Goal: Find specific page/section: Find specific page/section

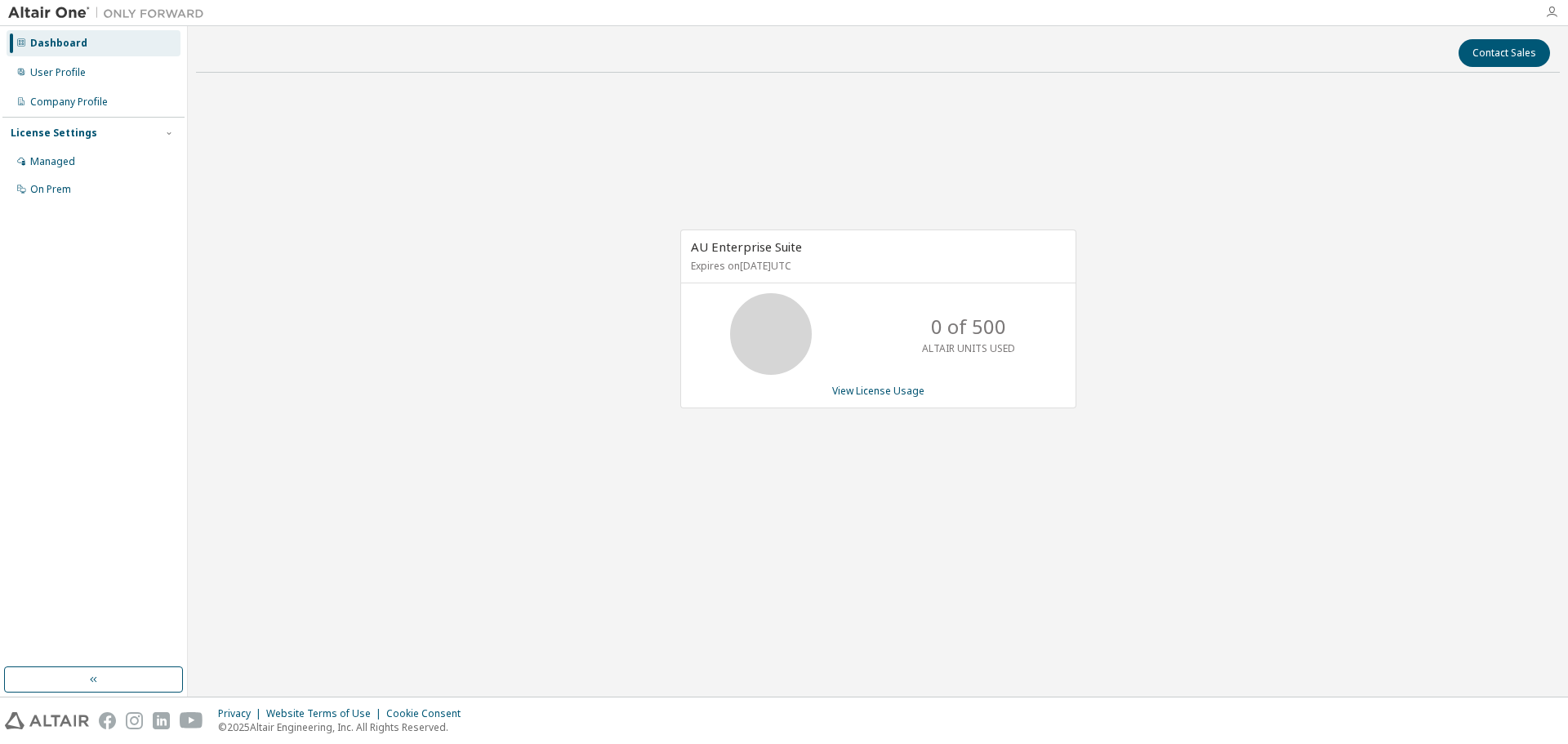
click at [1547, 11] on icon "button" at bounding box center [1551, 12] width 13 height 13
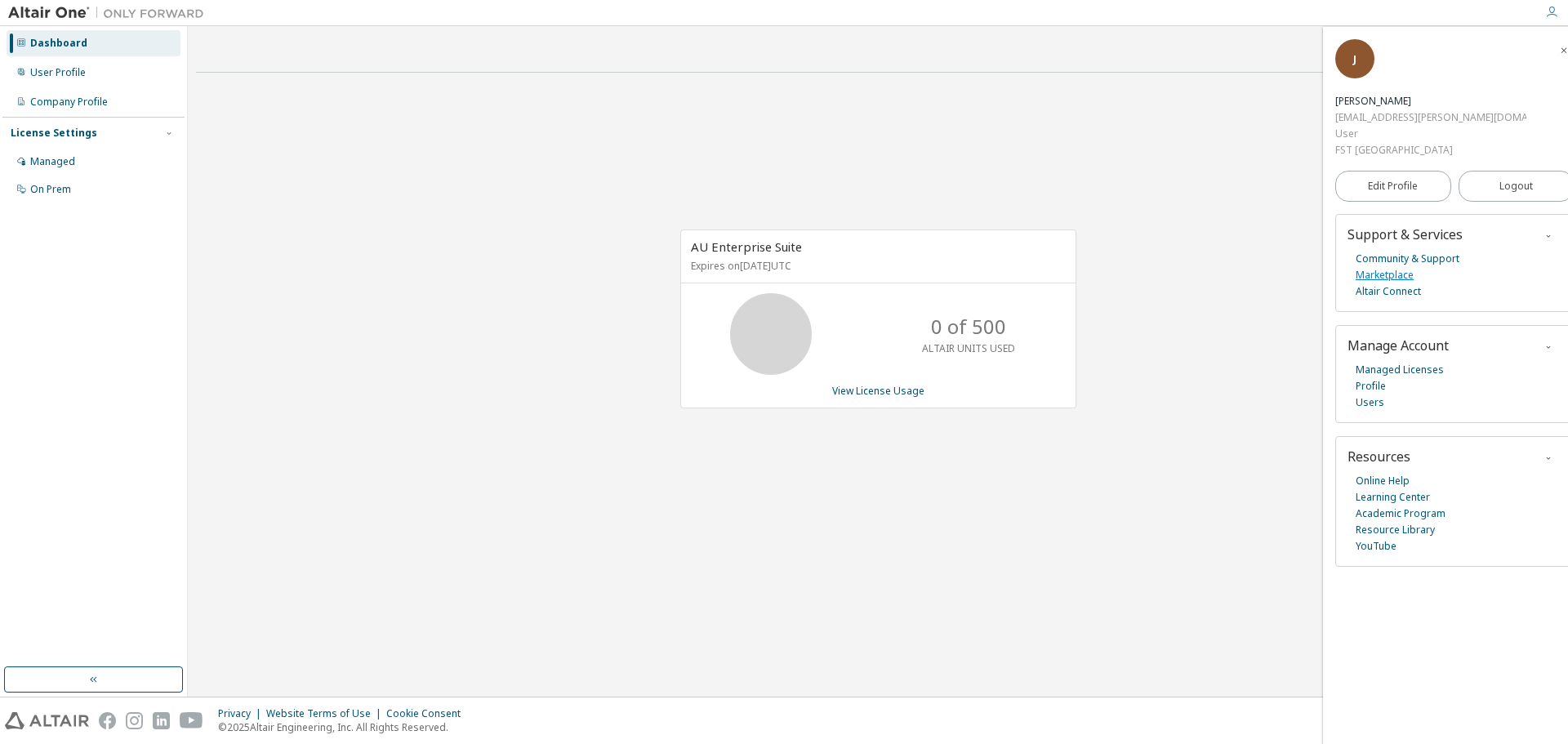
click at [1403, 267] on link "Marketplace" at bounding box center [1385, 275] width 58 height 17
